Goal: Find specific page/section: Find specific page/section

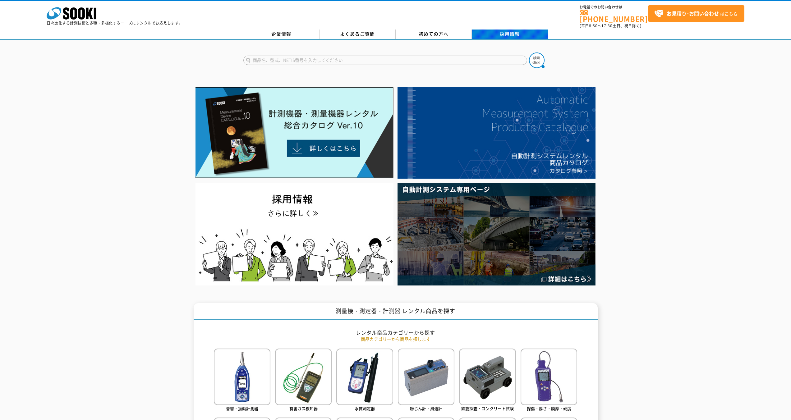
click at [493, 30] on link "採用情報" at bounding box center [510, 34] width 76 height 9
click at [519, 31] on link "採用情報" at bounding box center [510, 34] width 76 height 9
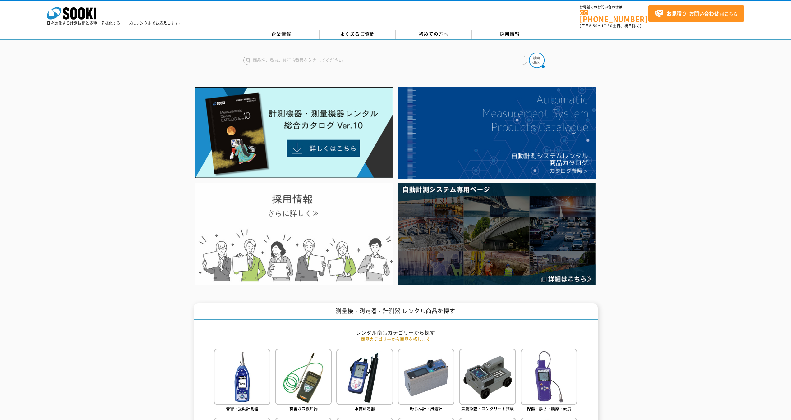
click at [203, 261] on img at bounding box center [295, 234] width 198 height 103
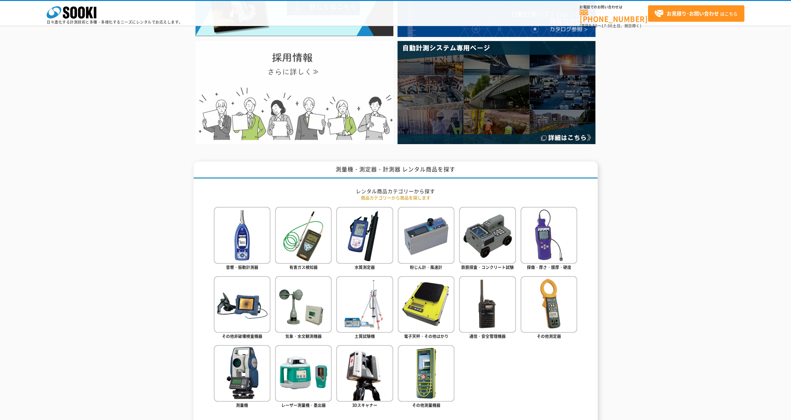
scroll to position [272, 0]
